Goal: Transaction & Acquisition: Book appointment/travel/reservation

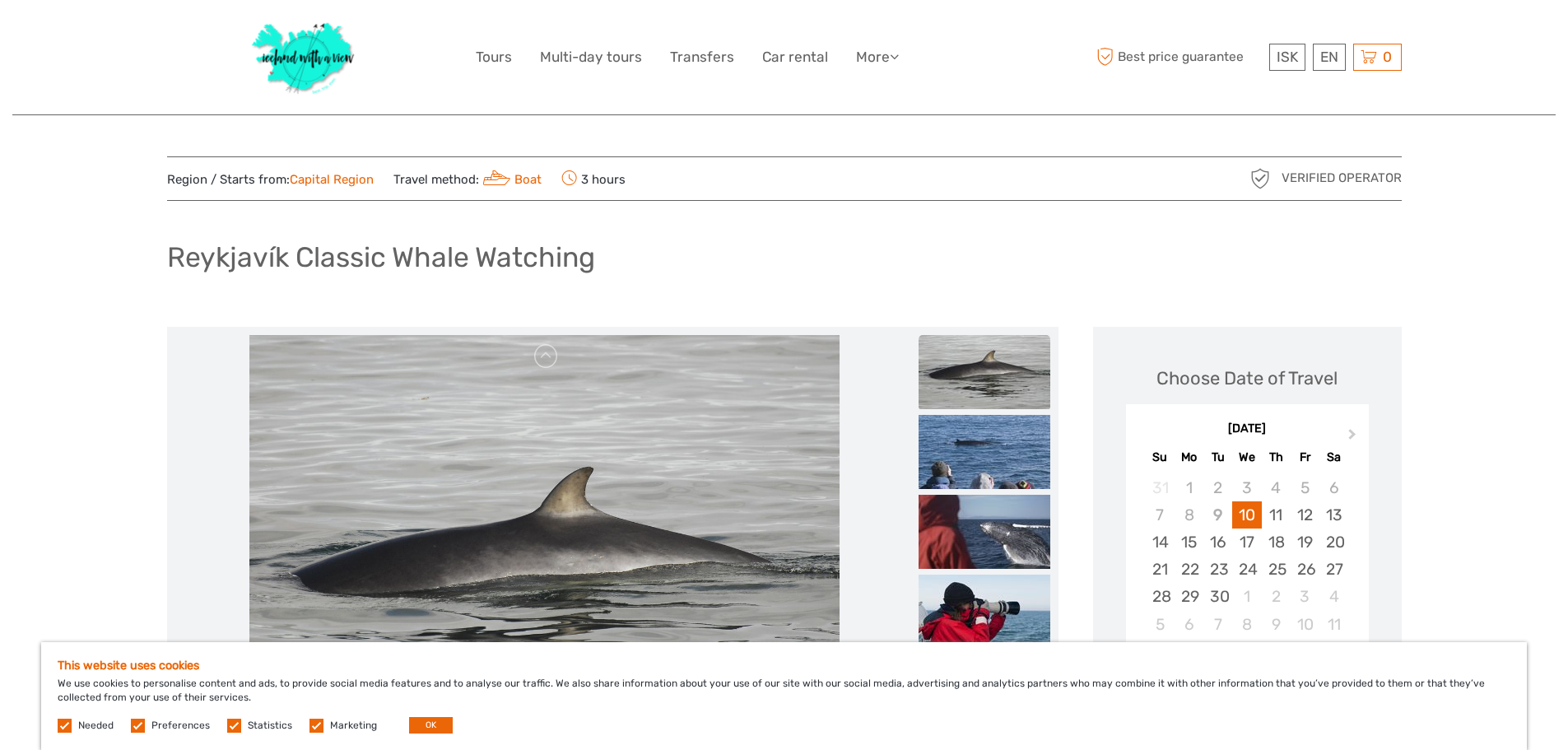
drag, startPoint x: 981, startPoint y: 394, endPoint x: 636, endPoint y: 174, distance: 409.2
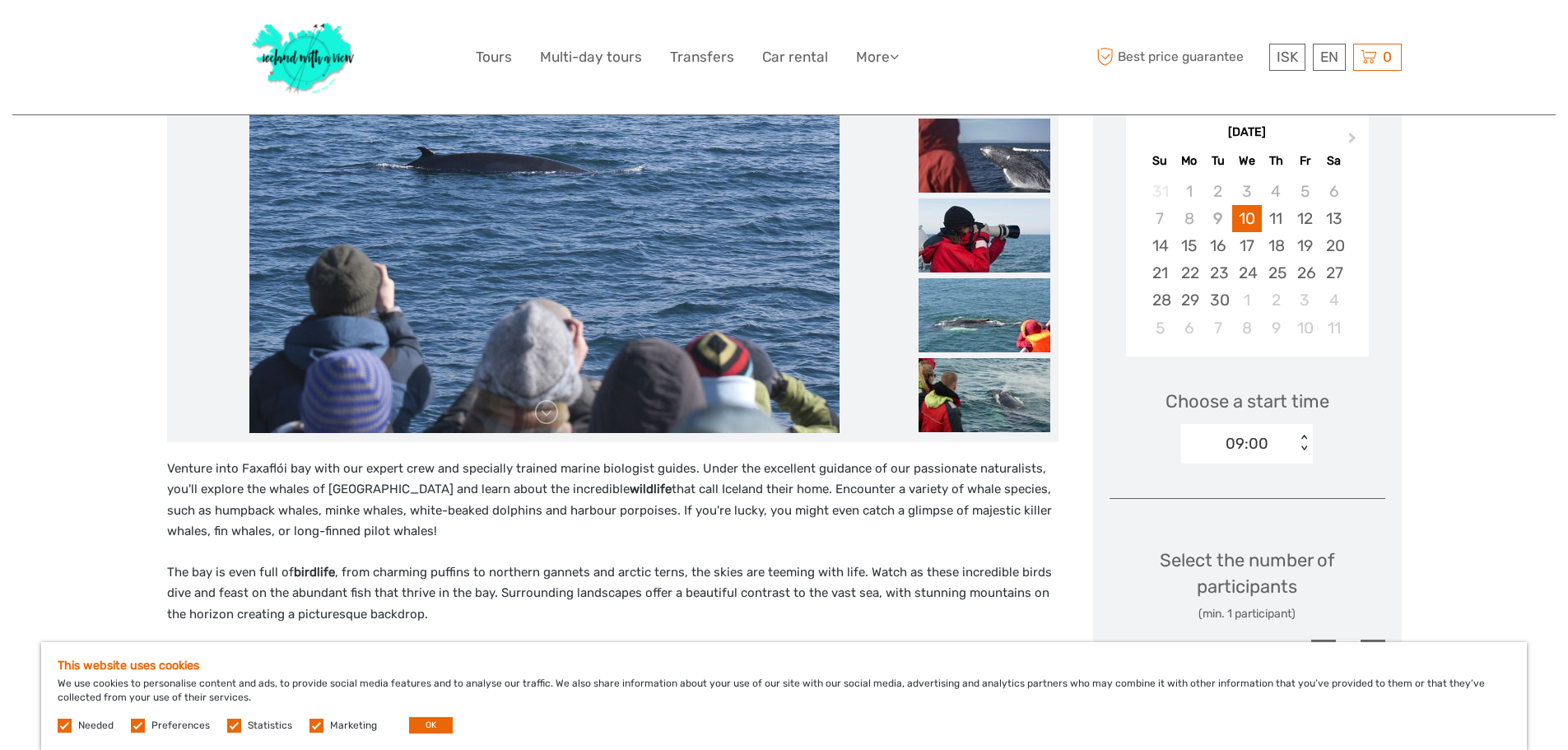
scroll to position [330, 0]
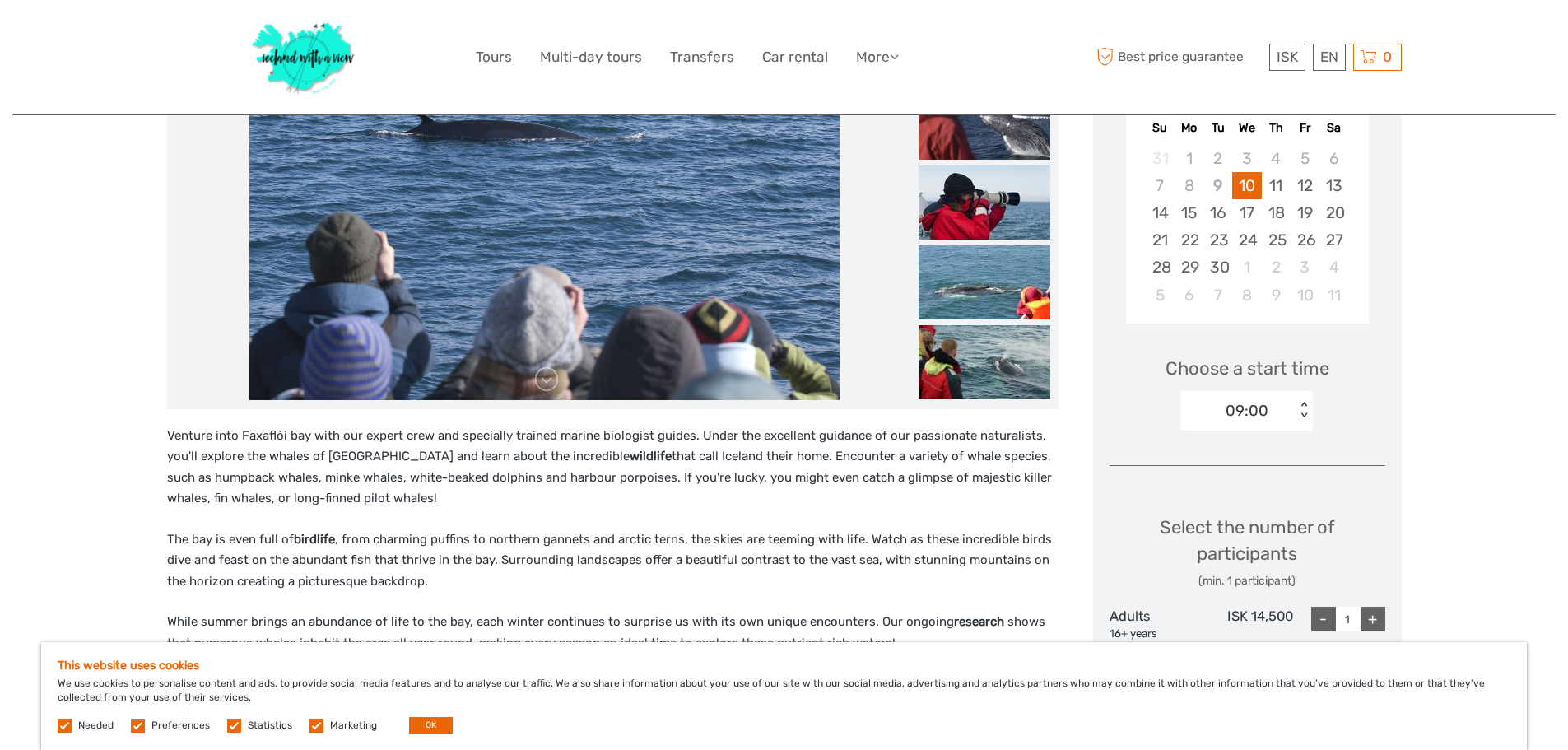
click at [1382, 616] on div "+" at bounding box center [1373, 619] width 24 height 24
type input "2"
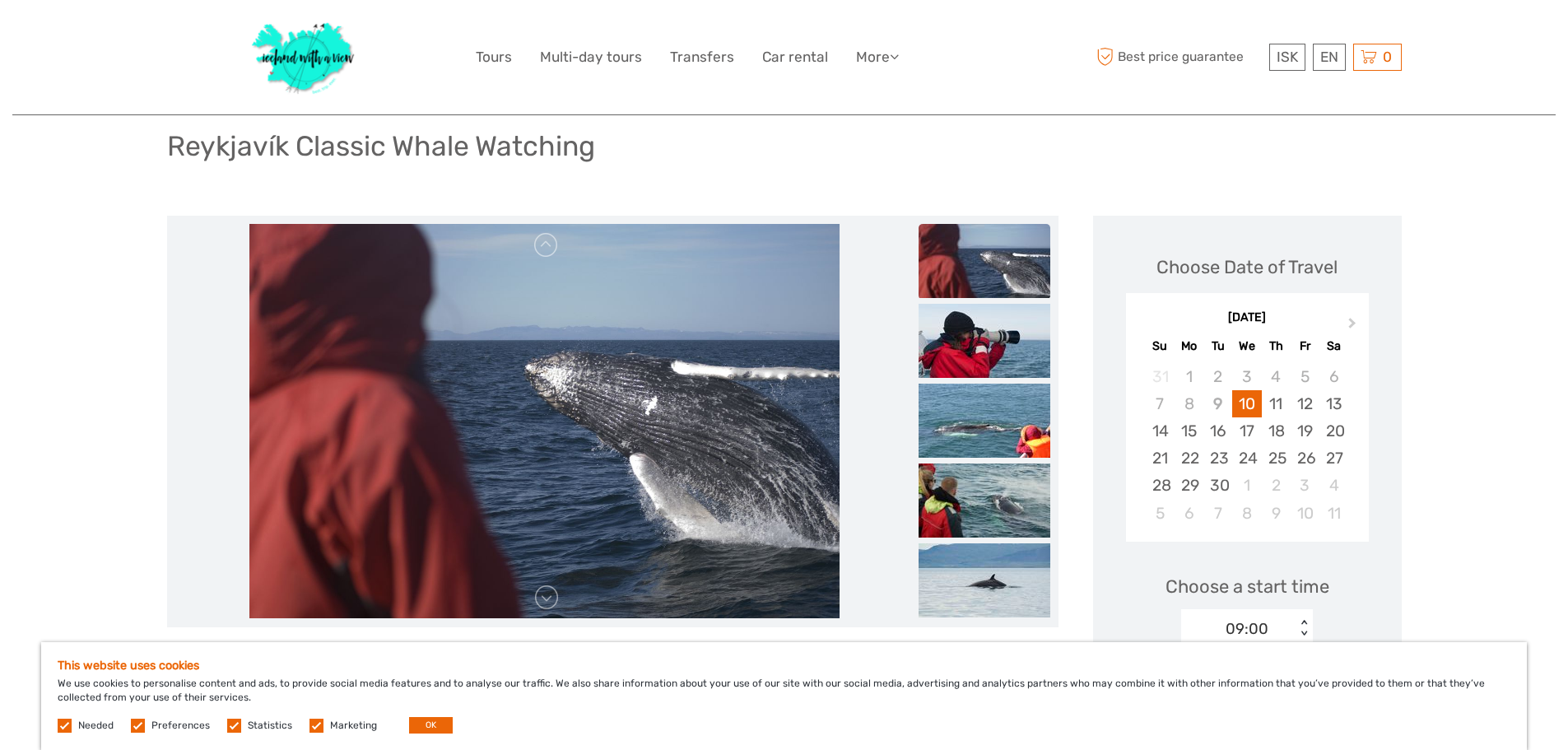
scroll to position [109, 0]
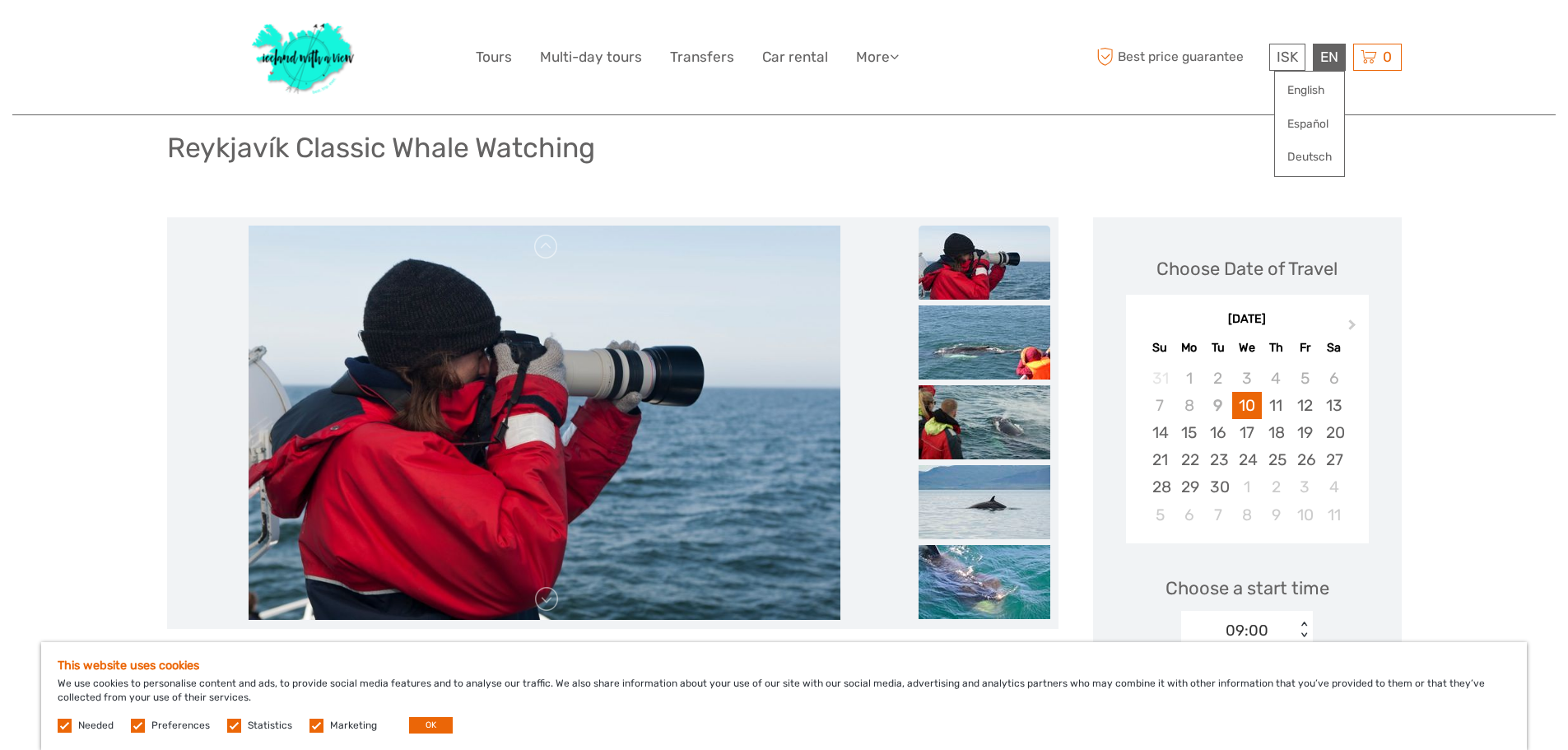
click at [1340, 57] on div "EN English Español Deutsch" at bounding box center [1329, 57] width 33 height 27
click at [1334, 81] on link "English" at bounding box center [1309, 90] width 69 height 29
click at [1295, 55] on span "ISK" at bounding box center [1287, 57] width 22 height 16
click at [1269, 158] on link "$" at bounding box center [1275, 156] width 56 height 29
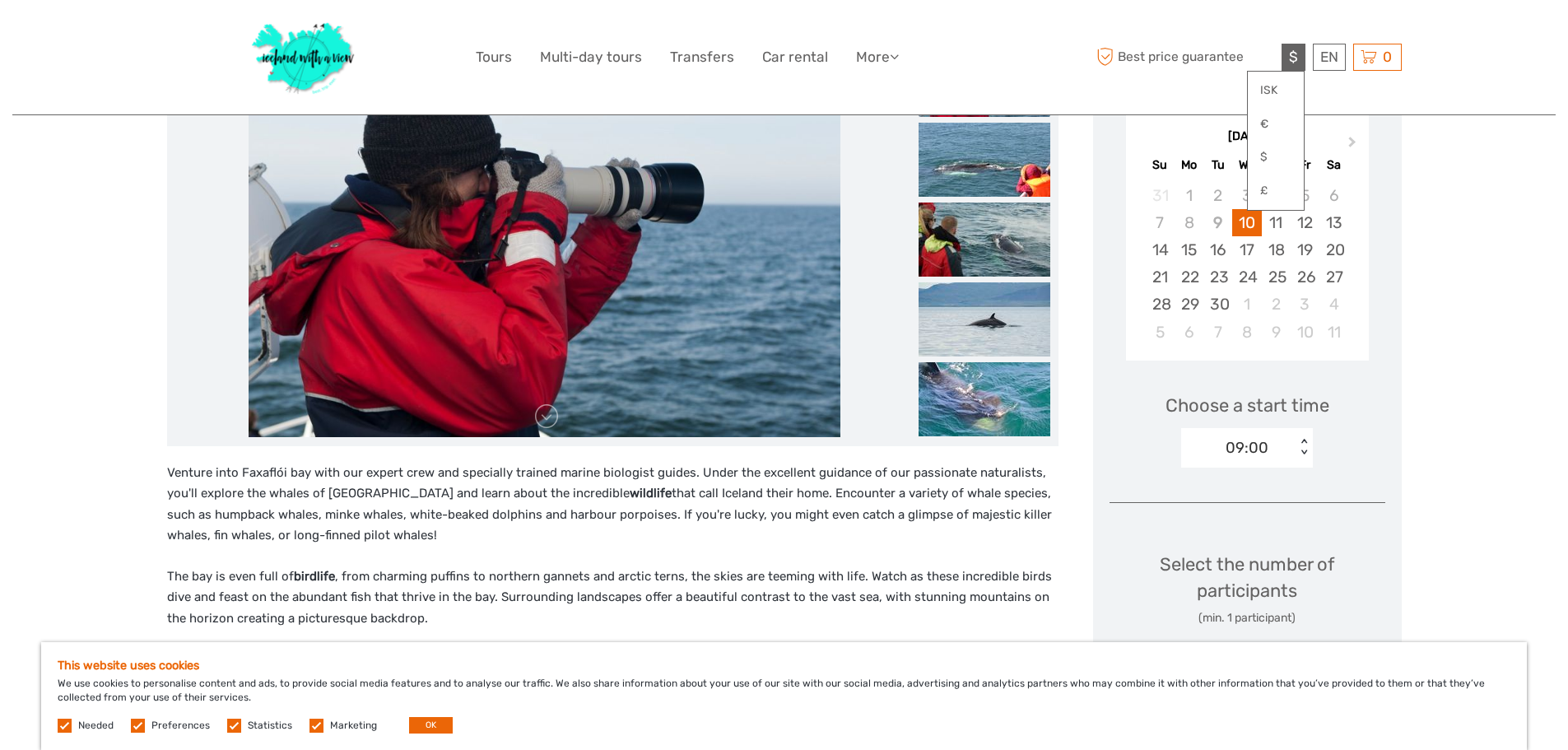
scroll to position [302, 0]
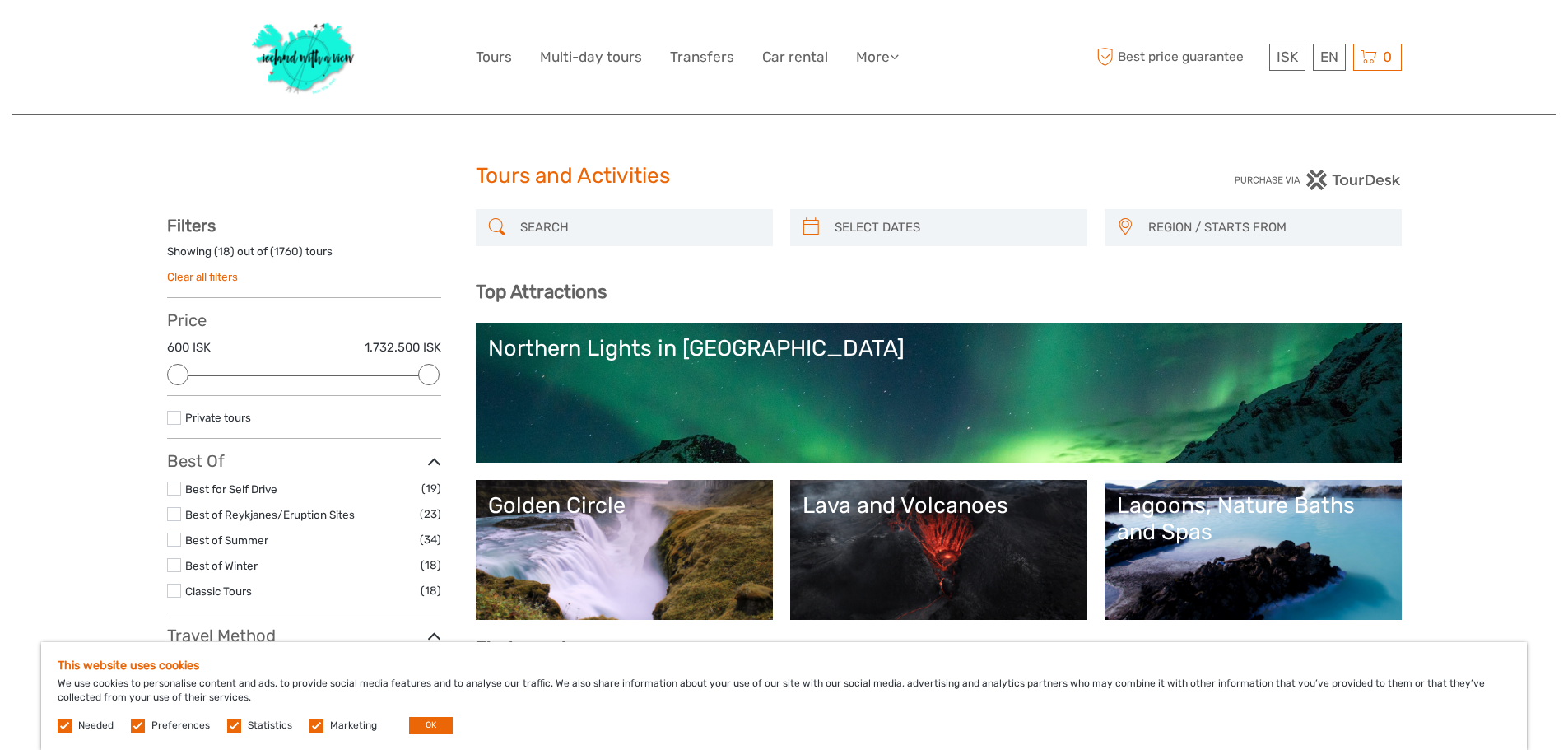
select select
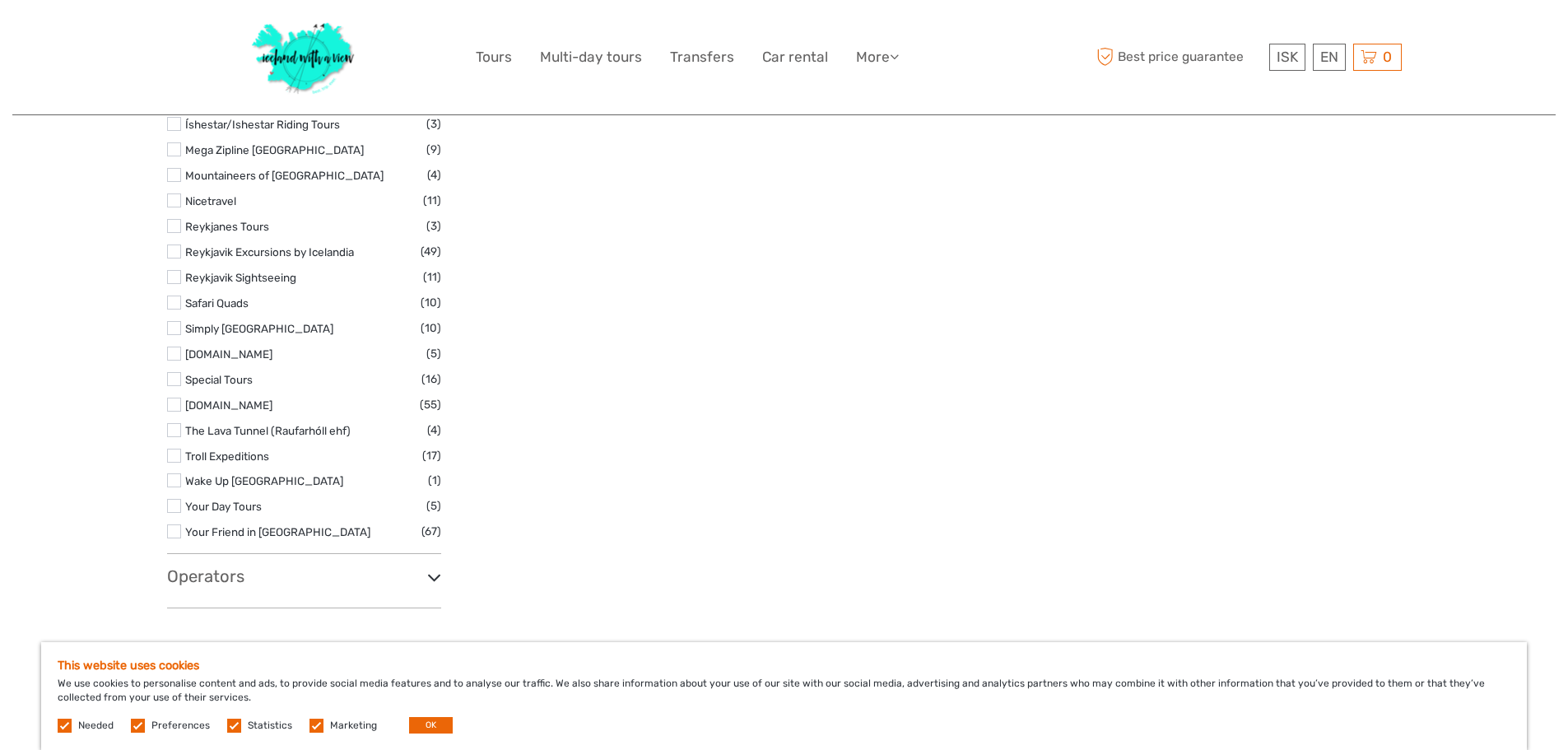
scroll to position [2608, 0]
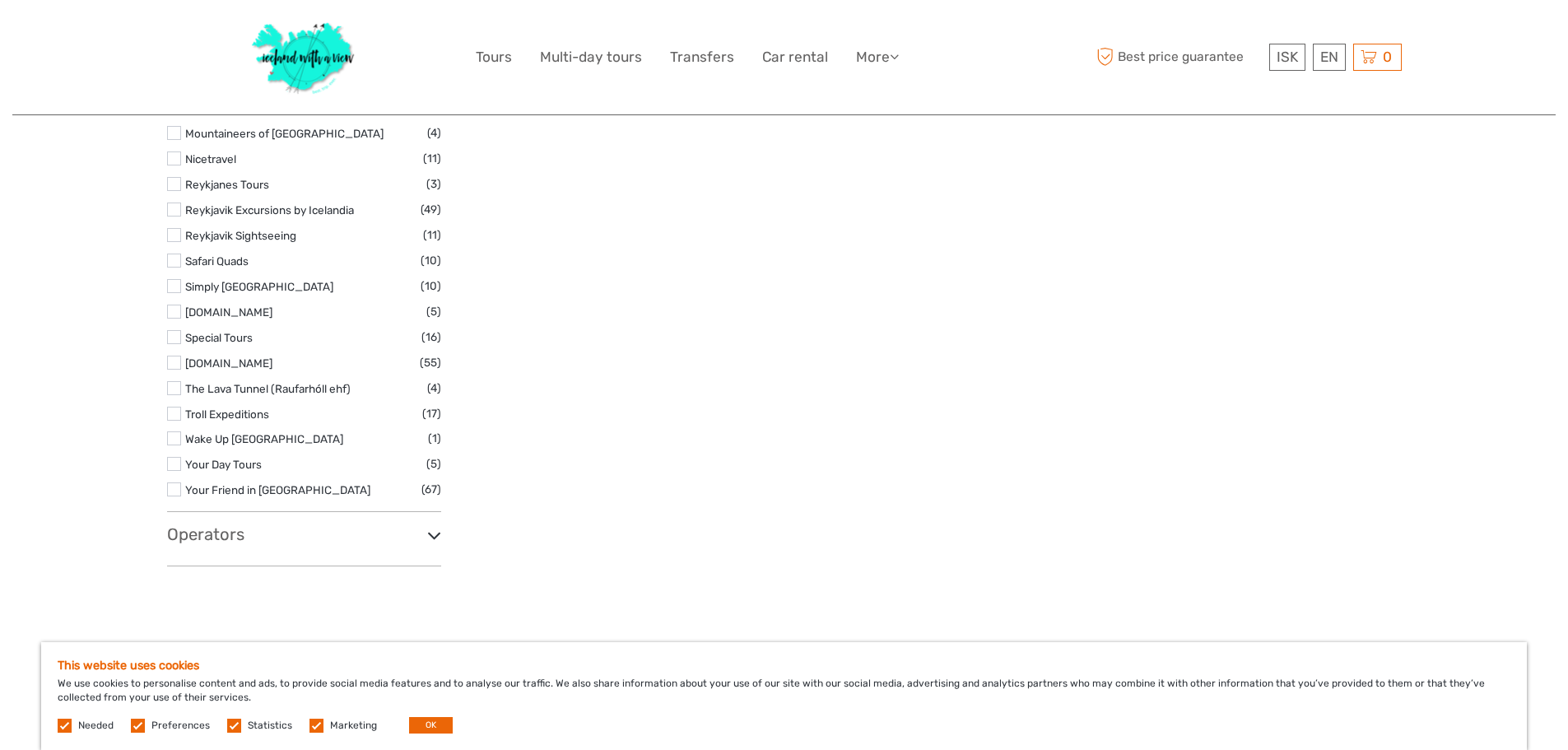
drag, startPoint x: 306, startPoint y: 727, endPoint x: 296, endPoint y: 726, distance: 10.0
click at [310, 726] on label at bounding box center [316, 726] width 14 height 14
click at [0, 0] on input "checkbox" at bounding box center [0, 0] width 0 height 0
click at [234, 726] on label at bounding box center [234, 726] width 14 height 14
click at [0, 0] on input "checkbox" at bounding box center [0, 0] width 0 height 0
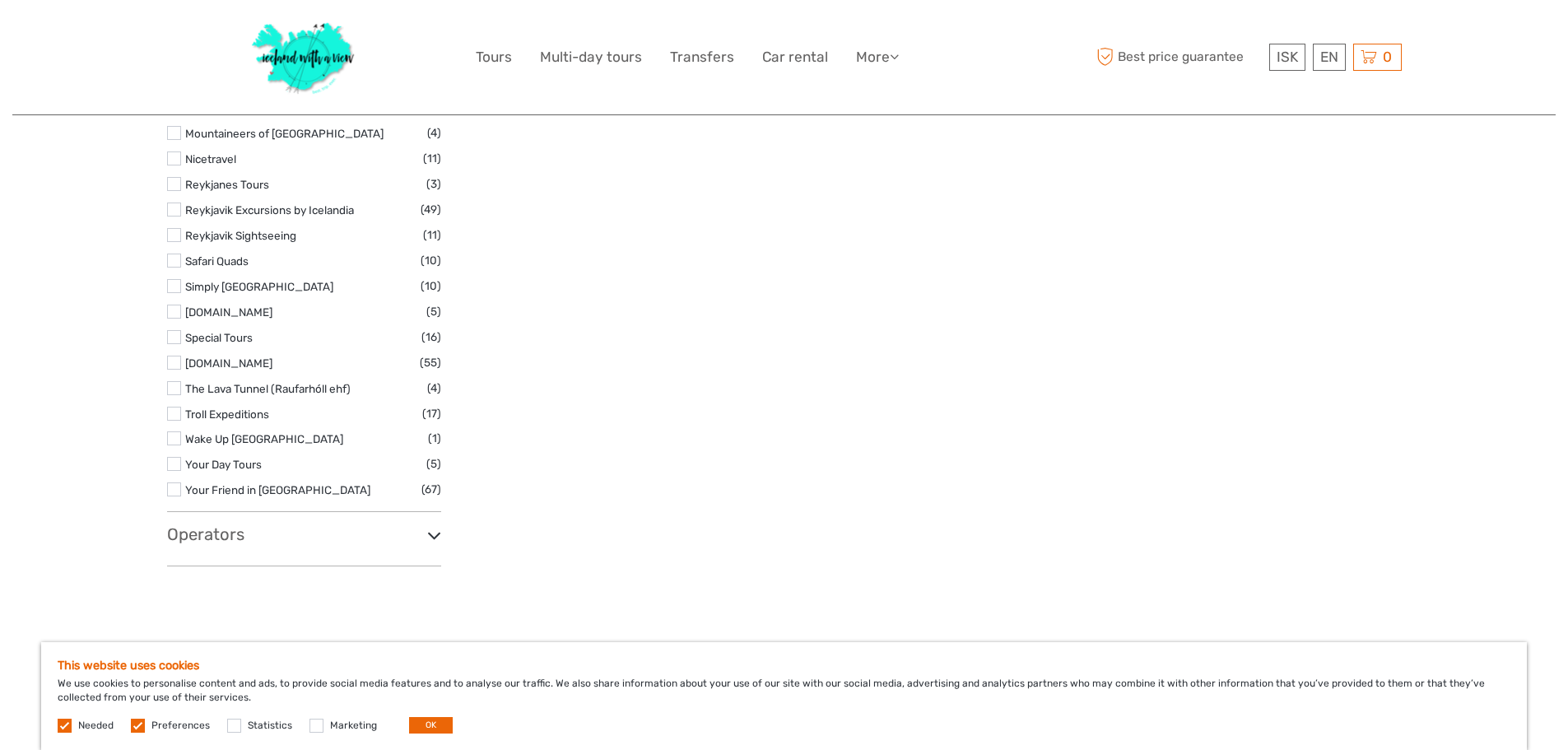
click at [134, 724] on label at bounding box center [137, 726] width 14 height 14
click at [0, 0] on input "checkbox" at bounding box center [0, 0] width 0 height 0
click at [420, 723] on button "OK" at bounding box center [430, 725] width 43 height 16
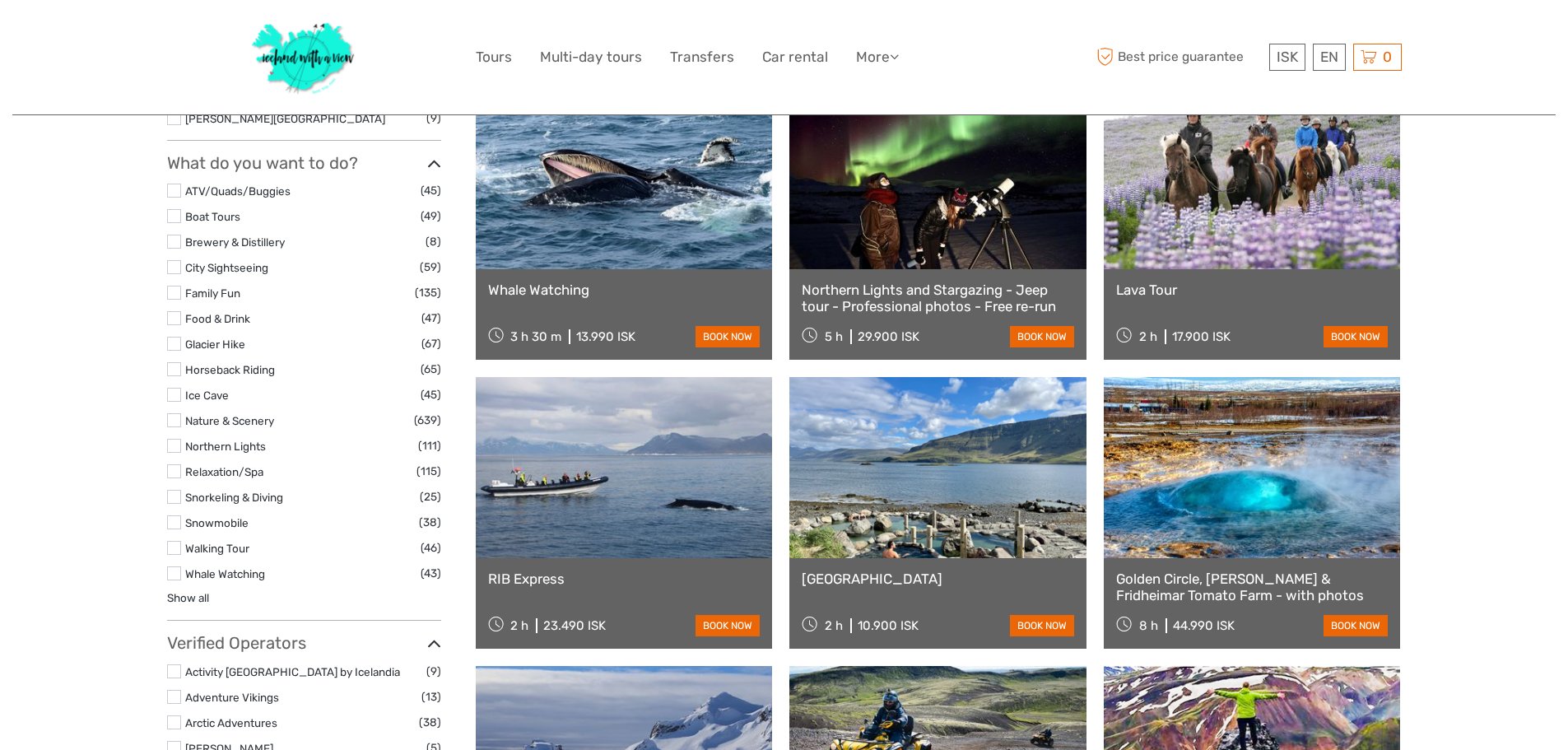
scroll to position [1400, 0]
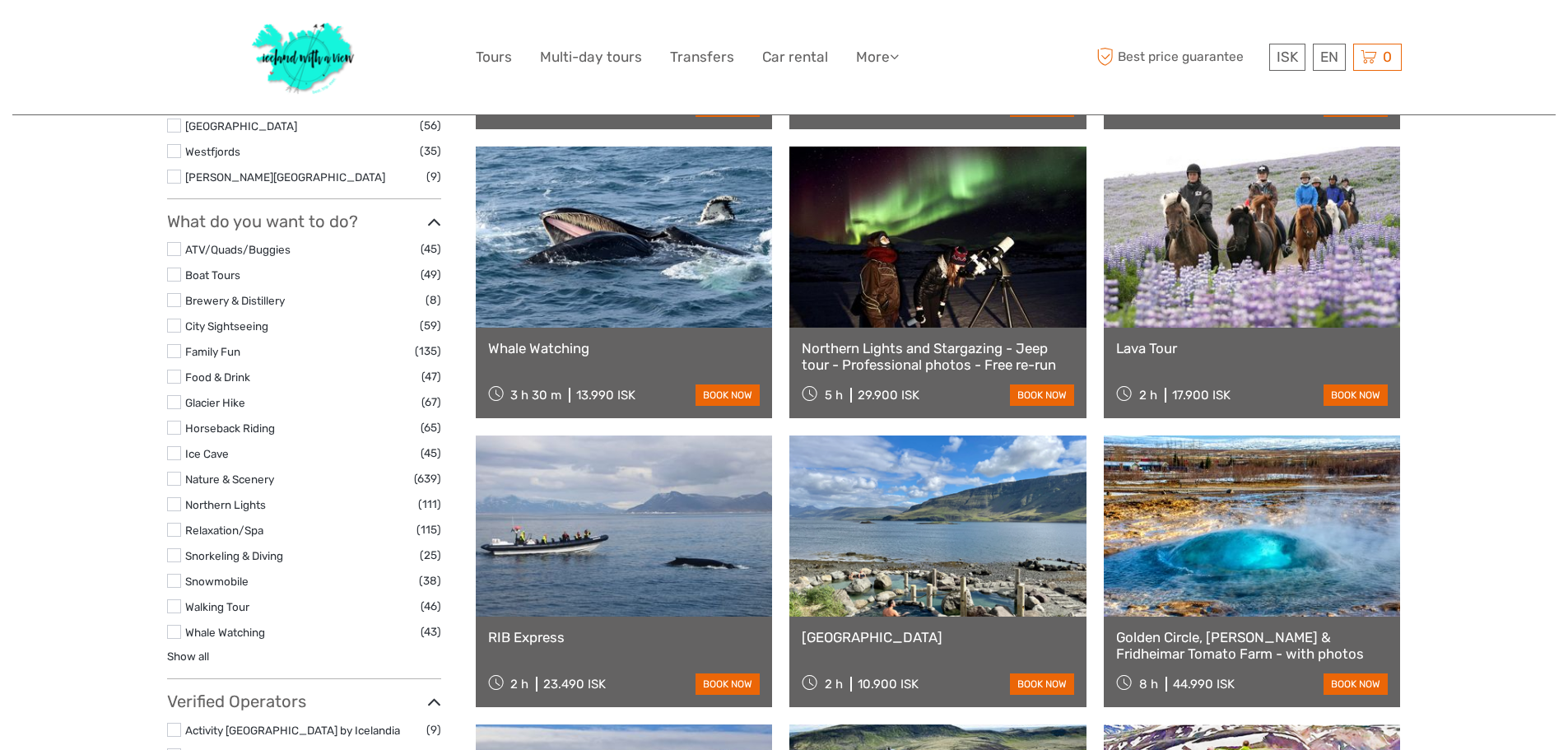
click at [171, 633] on label at bounding box center [173, 631] width 14 height 14
click at [0, 0] on input "checkbox" at bounding box center [0, 0] width 0 height 0
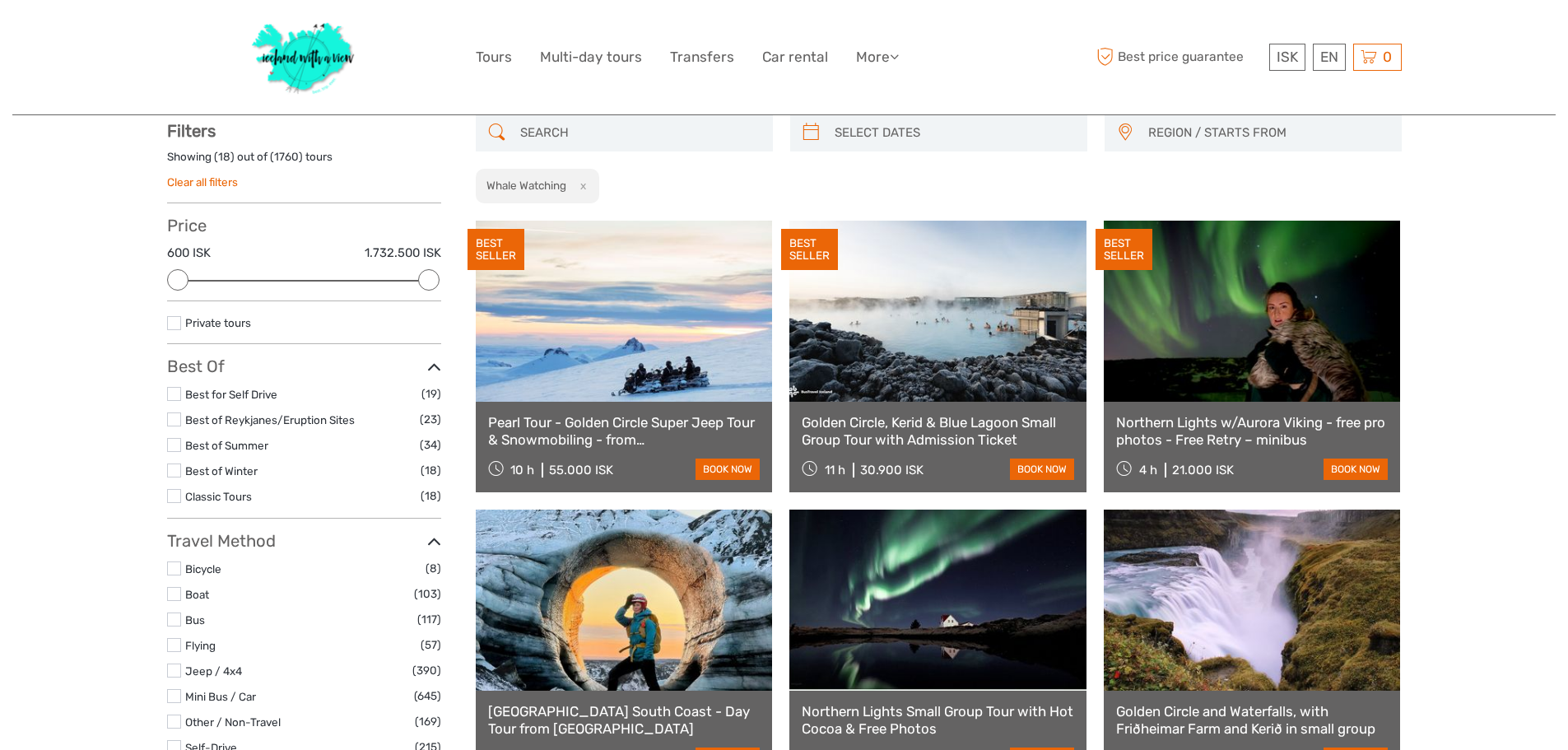
scroll to position [94, 0]
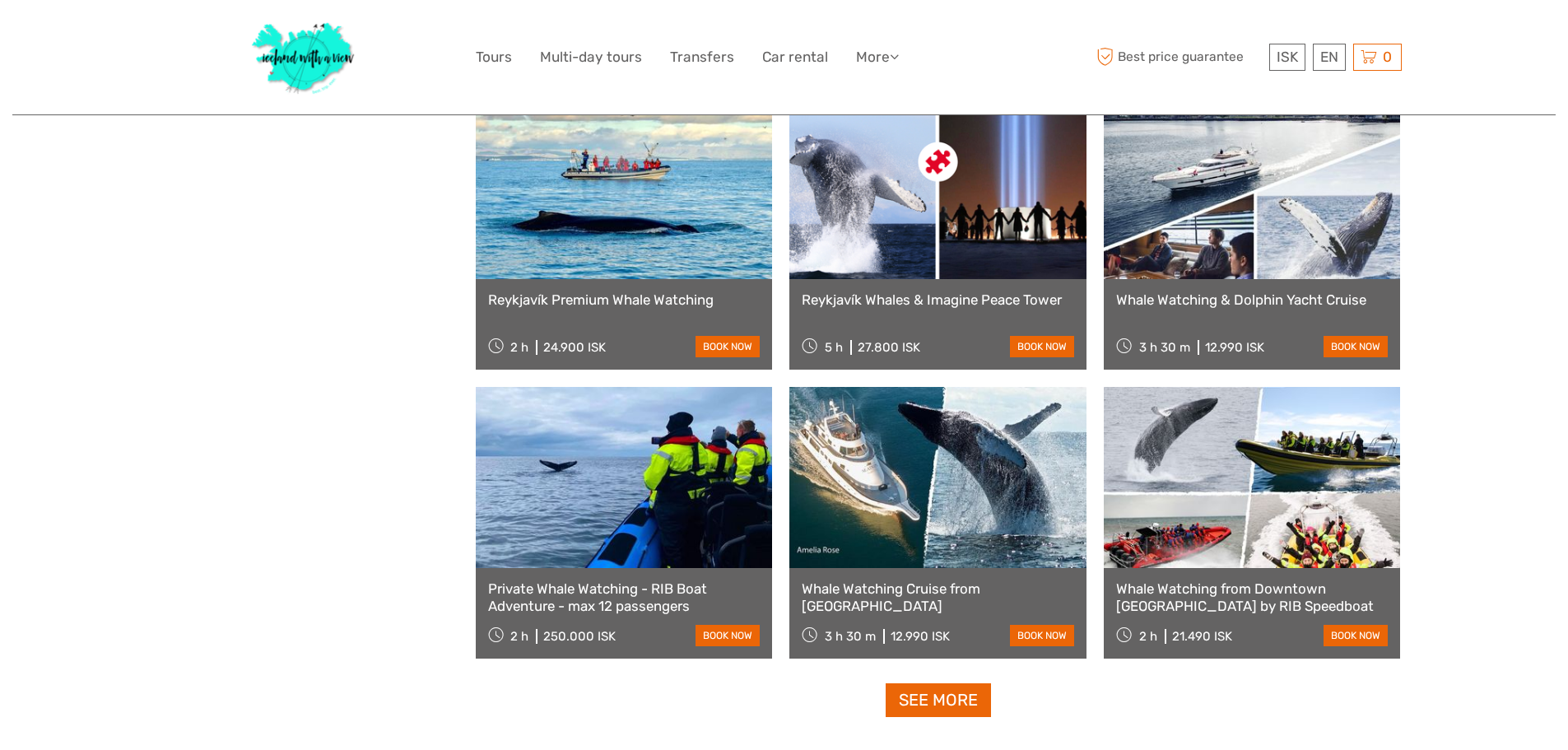
scroll to position [1384, 0]
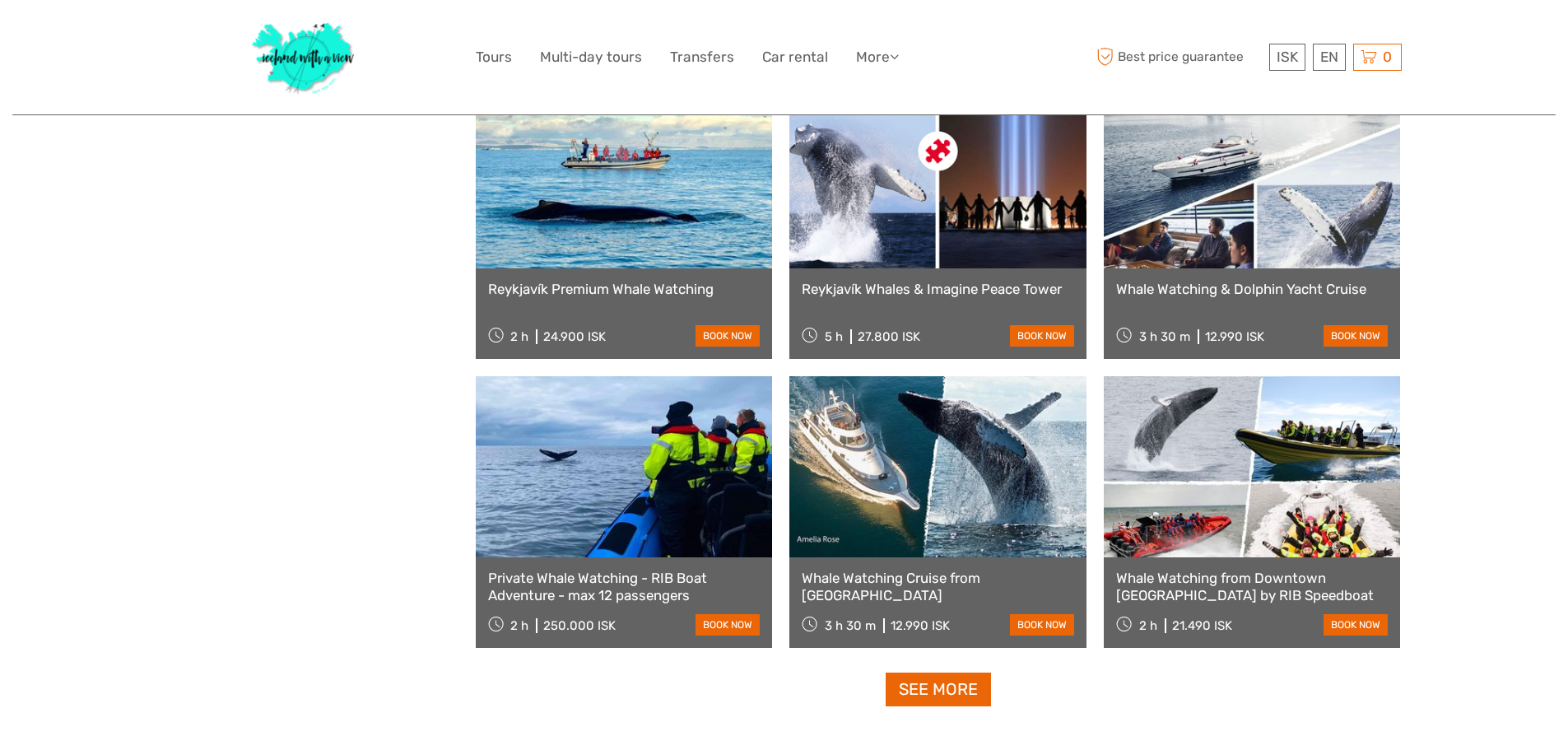
drag, startPoint x: 899, startPoint y: 497, endPoint x: 407, endPoint y: 468, distance: 492.9
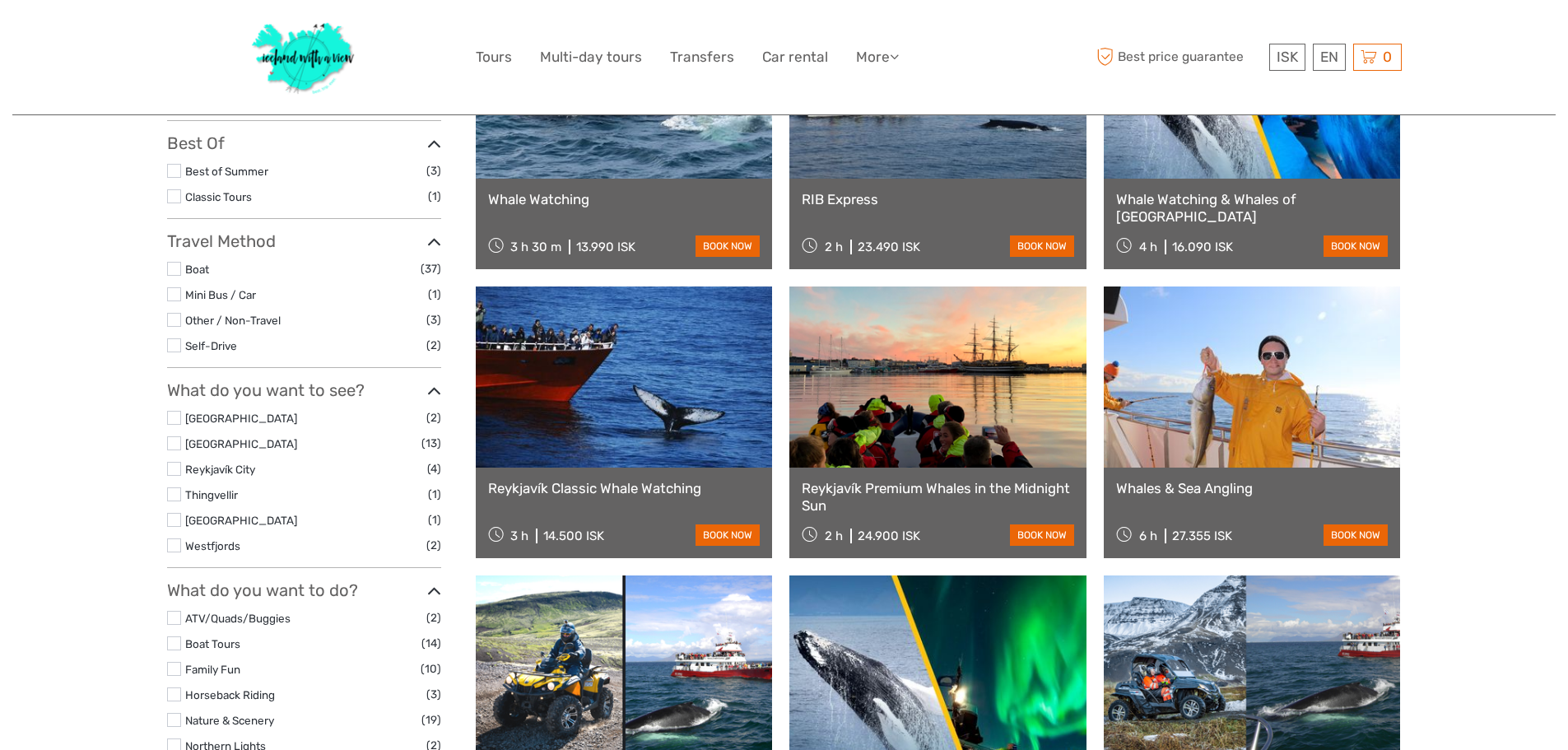
scroll to position [0, 0]
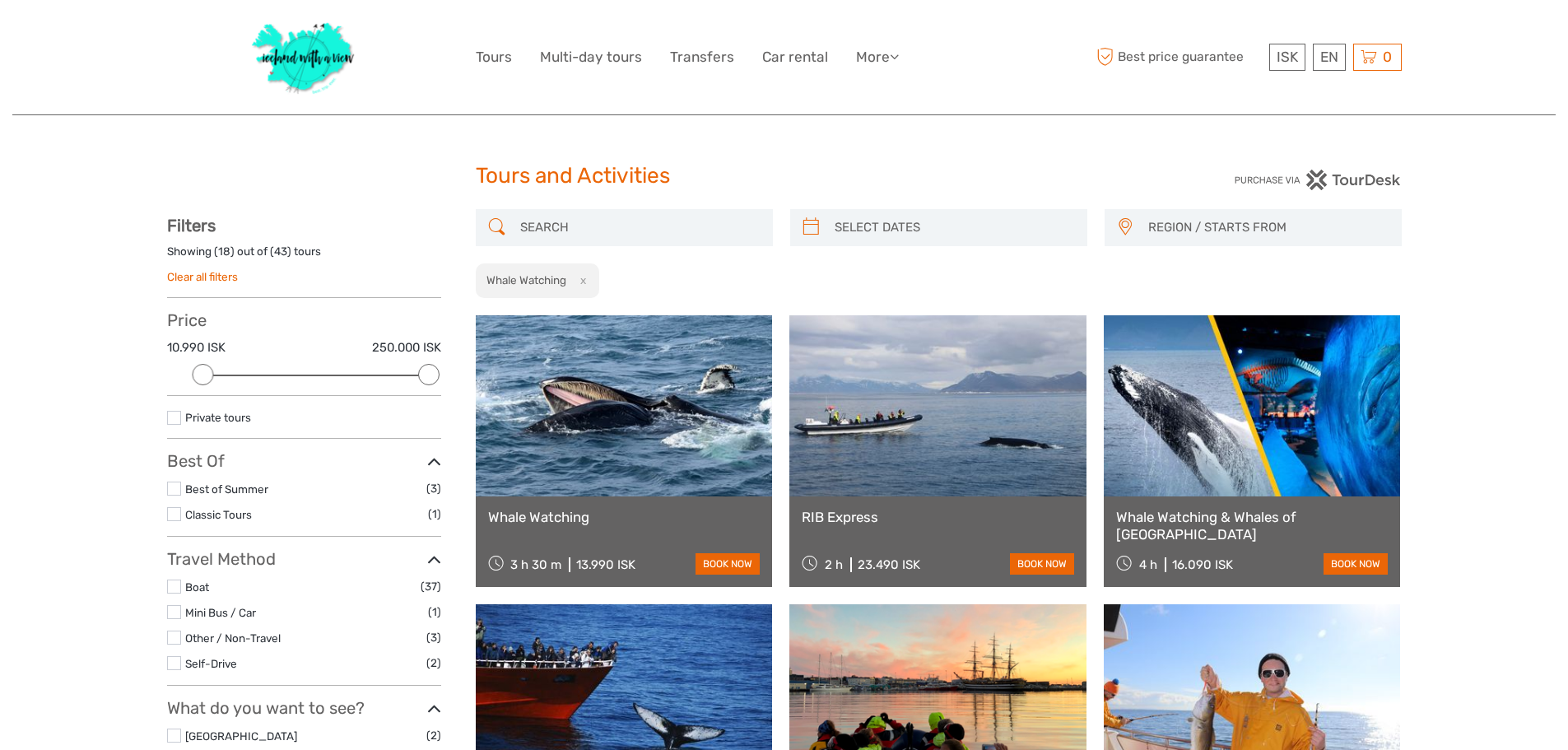
drag, startPoint x: 402, startPoint y: 474, endPoint x: 327, endPoint y: 241, distance: 244.8
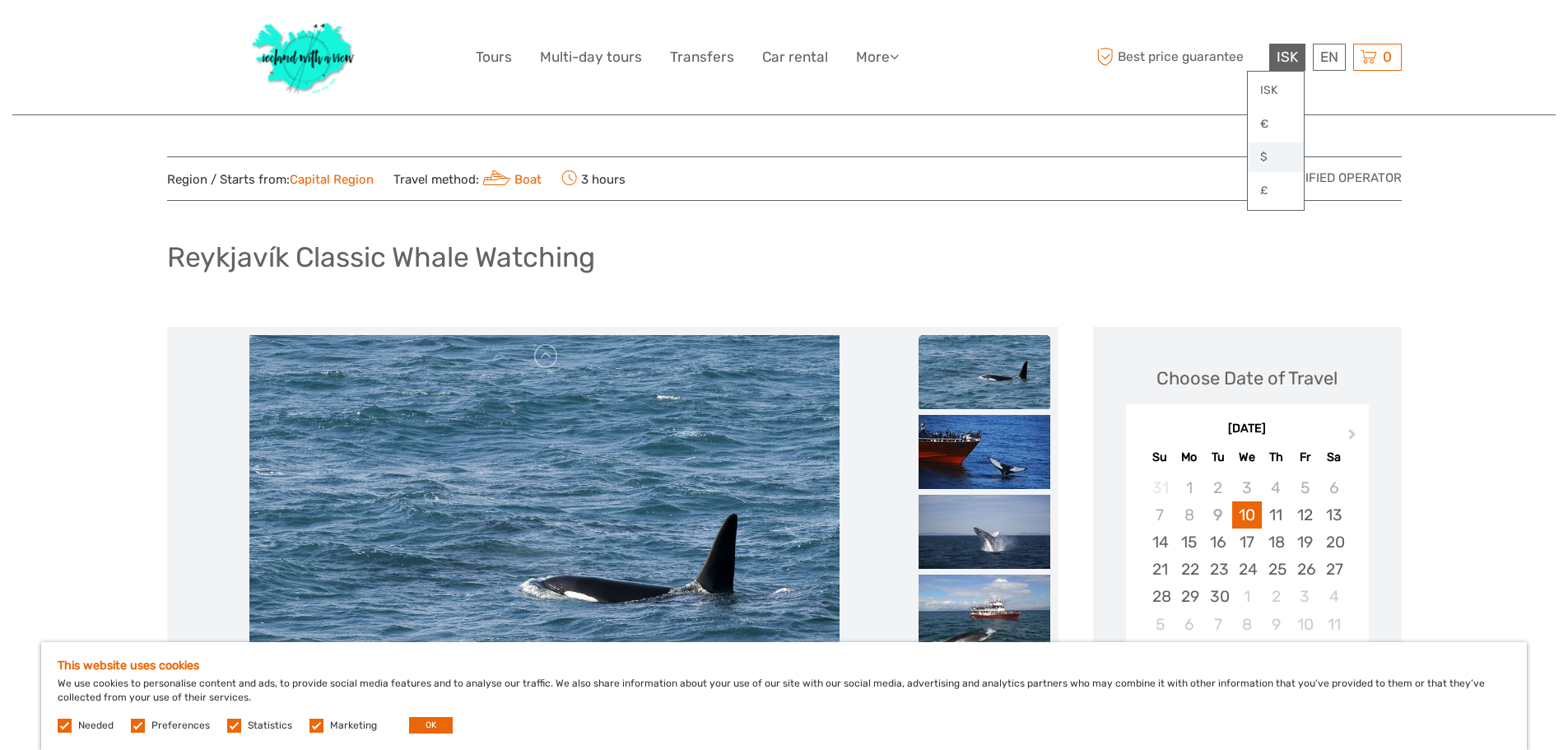
click at [1265, 157] on link "$" at bounding box center [1275, 156] width 56 height 29
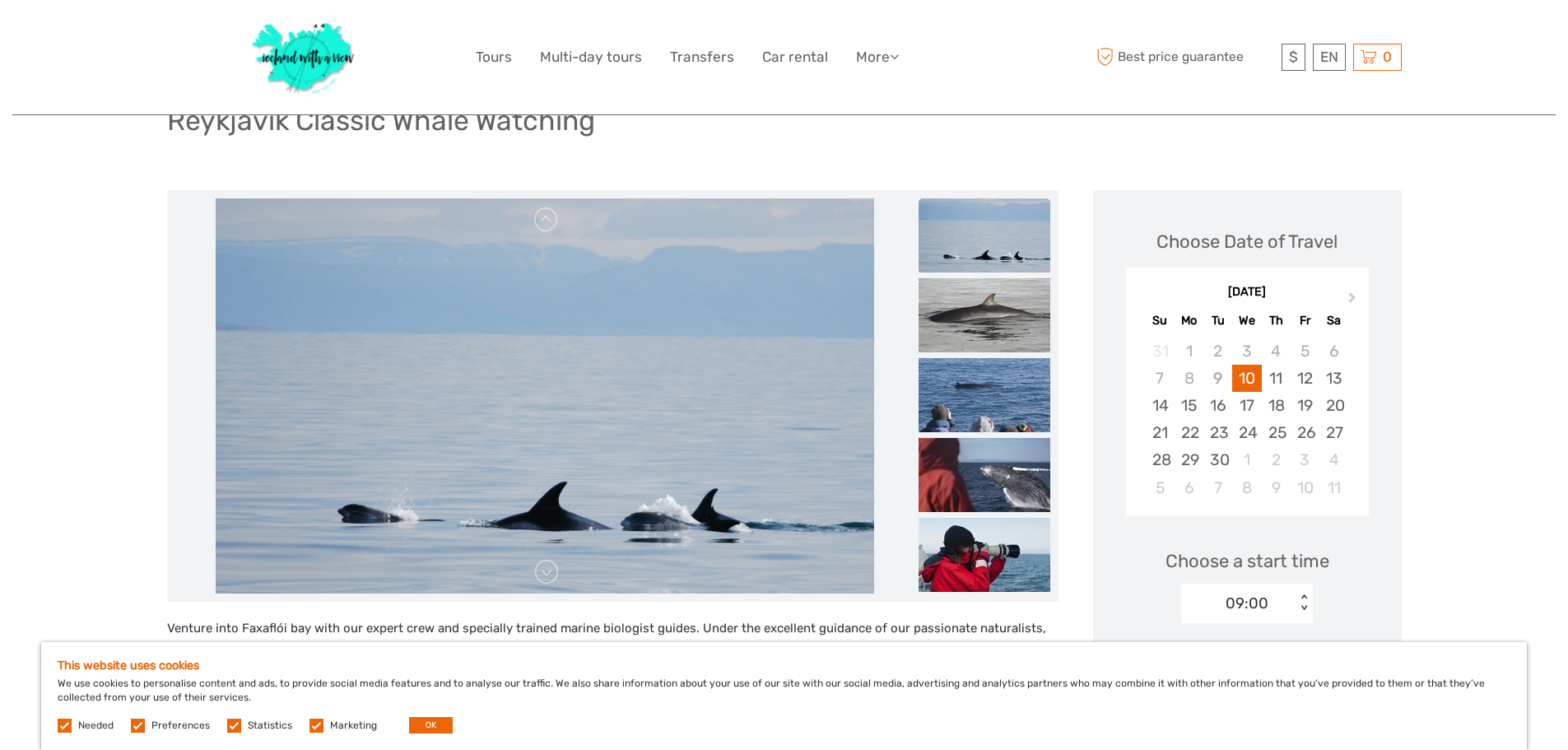
scroll to position [192, 0]
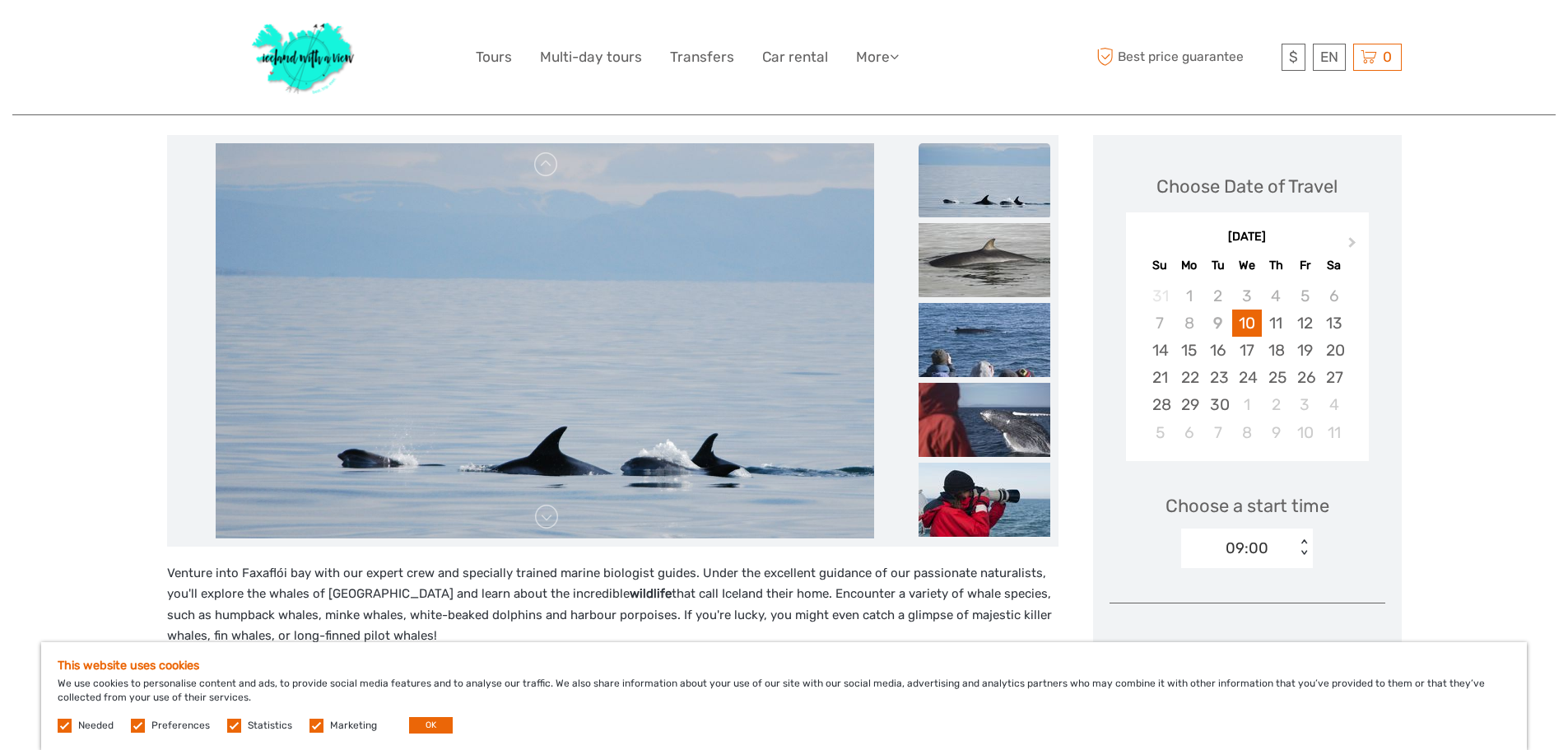
click at [313, 728] on label at bounding box center [316, 726] width 14 height 14
click at [0, 0] on input "checkbox" at bounding box center [0, 0] width 0 height 0
click at [234, 728] on label at bounding box center [234, 726] width 14 height 14
click at [0, 0] on input "checkbox" at bounding box center [0, 0] width 0 height 0
click at [180, 729] on label "Preferences" at bounding box center [181, 726] width 58 height 14
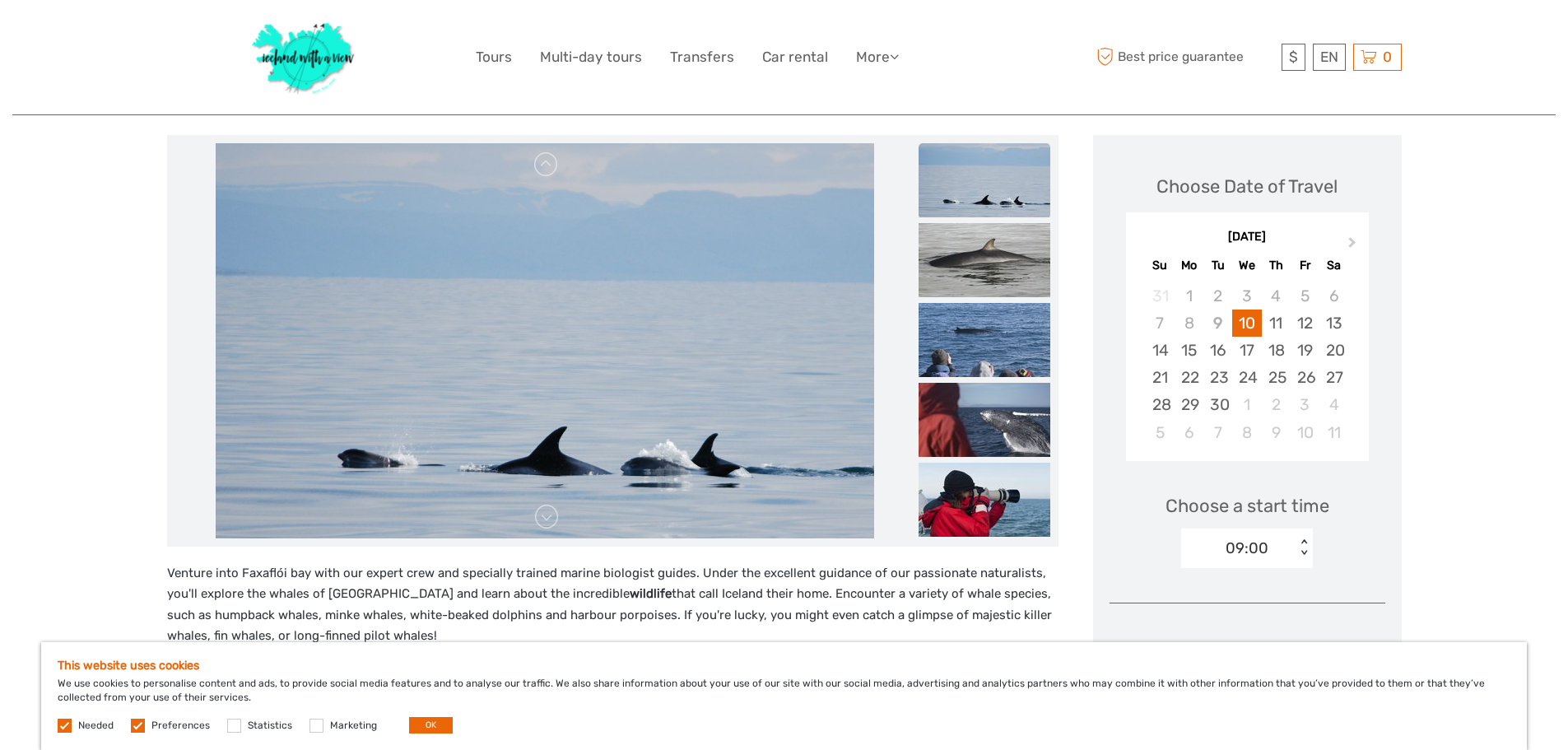
click at [0, 0] on input "checkbox" at bounding box center [0, 0] width 0 height 0
click at [433, 721] on button "OK" at bounding box center [430, 725] width 43 height 16
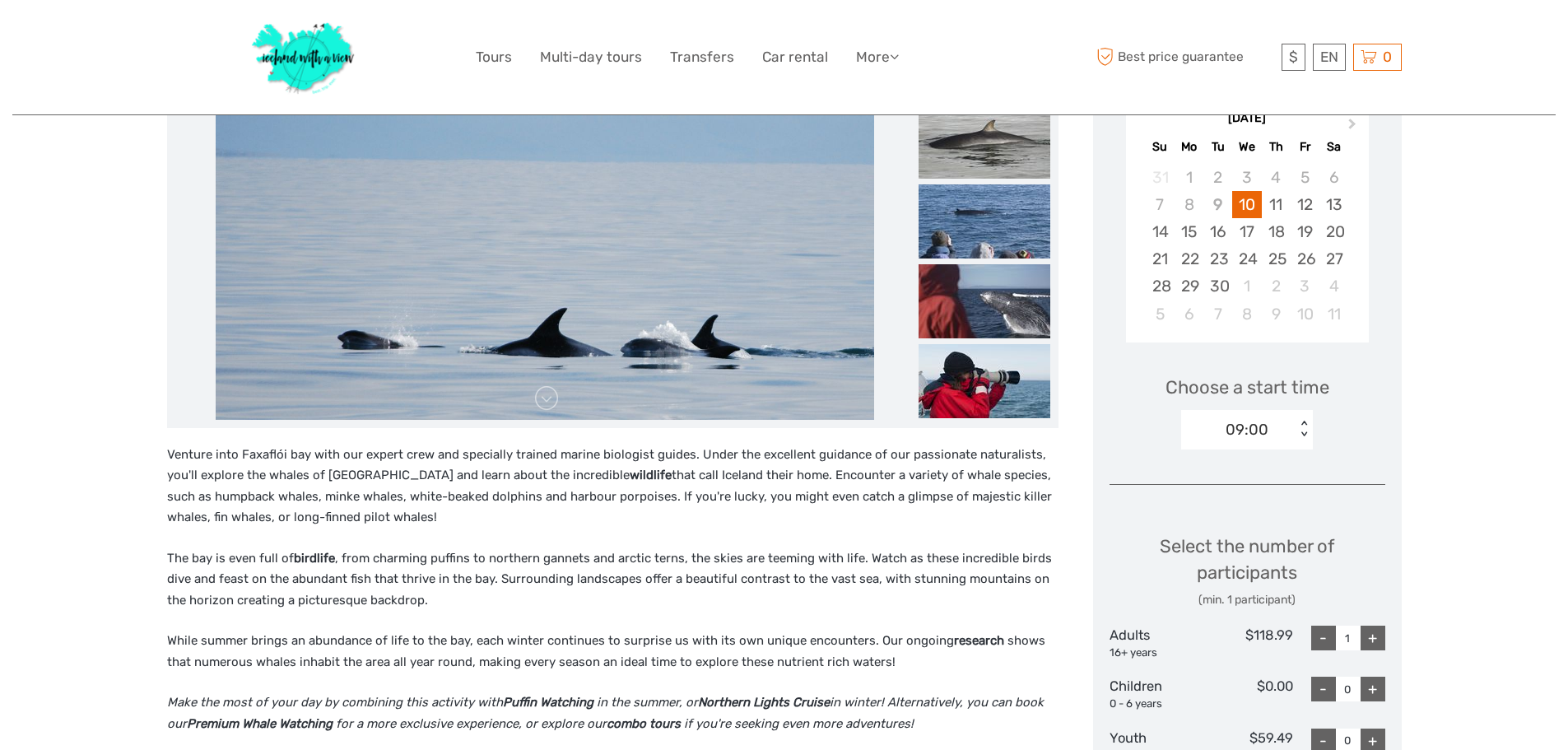
scroll to position [439, 0]
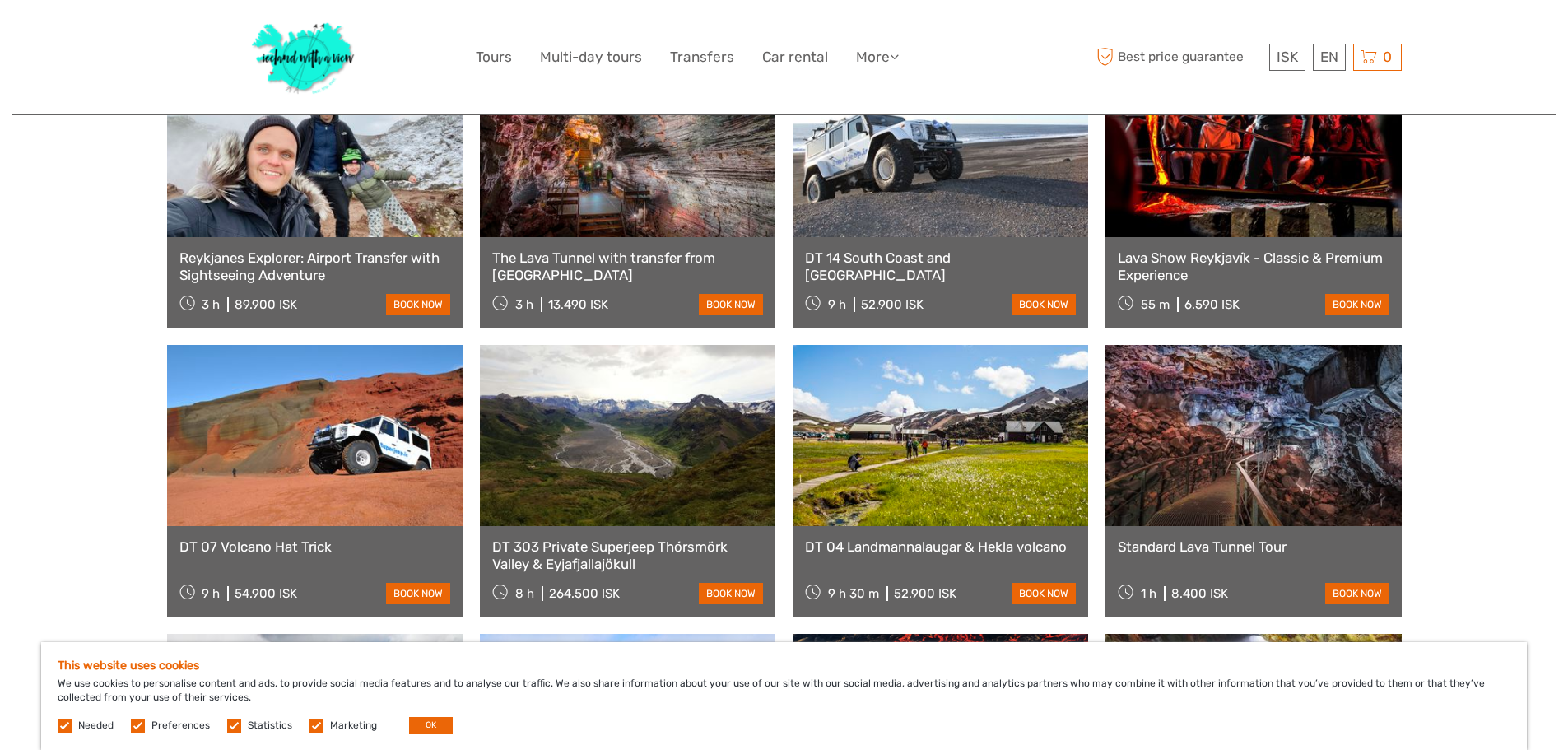
scroll to position [796, 0]
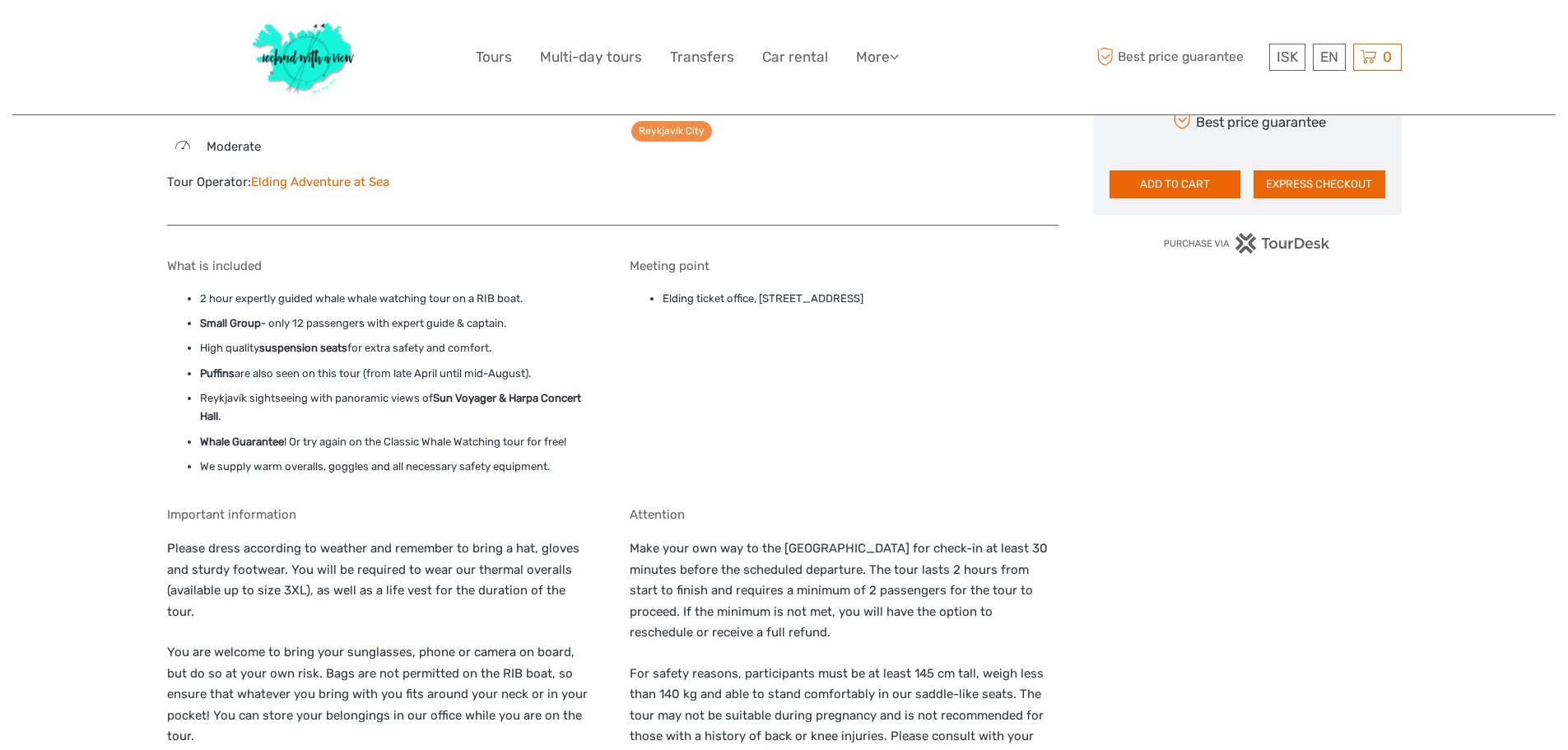
scroll to position [1070, 0]
